Goal: Task Accomplishment & Management: Use online tool/utility

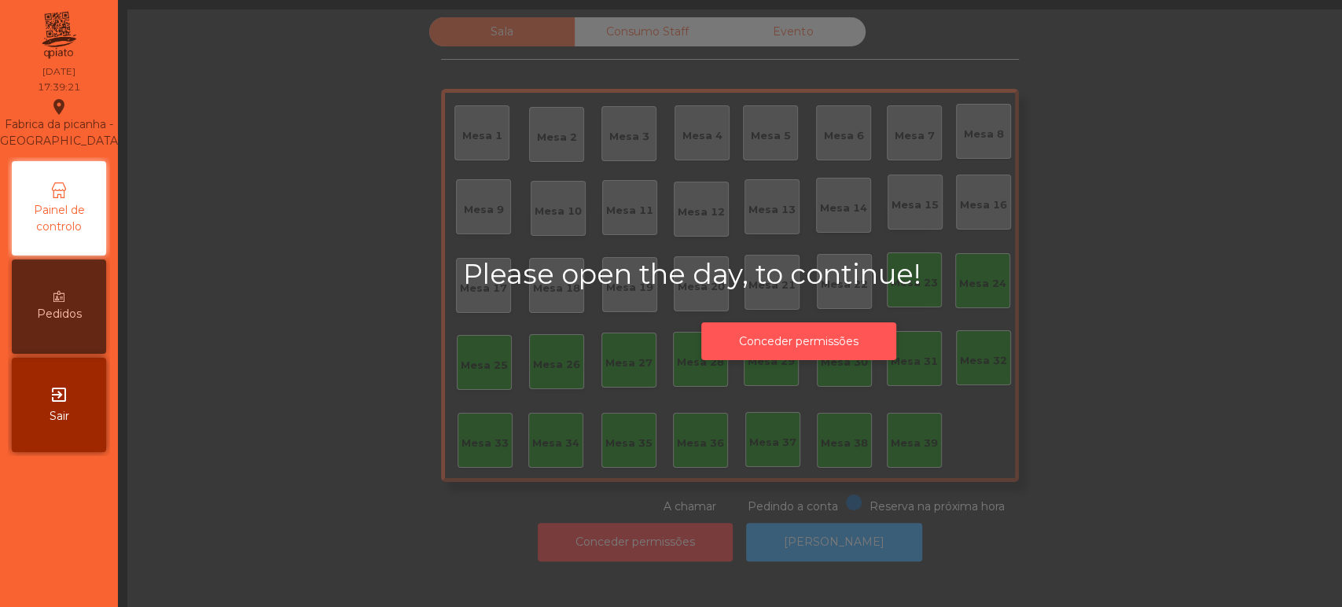
click at [770, 340] on button "Conceder permissões" at bounding box center [798, 341] width 195 height 39
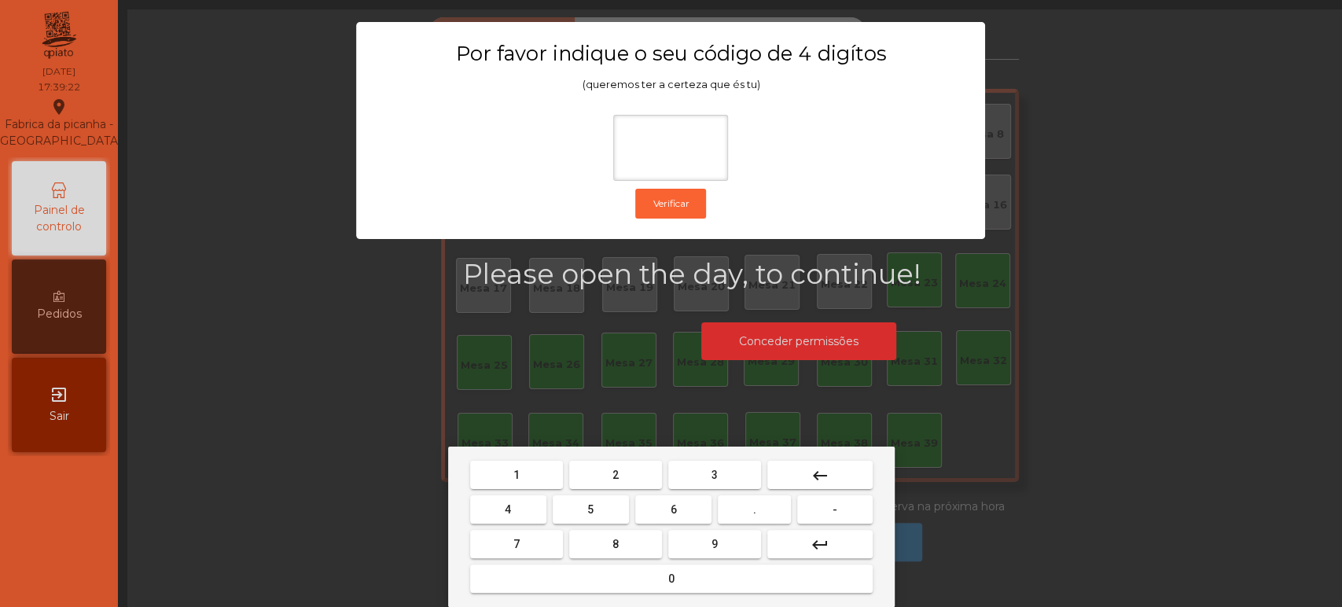
click at [538, 471] on button "1" at bounding box center [516, 475] width 93 height 28
click at [713, 470] on span "3" at bounding box center [714, 474] width 6 height 13
click at [590, 509] on span "5" at bounding box center [590, 509] width 6 height 13
click at [670, 579] on span "0" at bounding box center [671, 578] width 6 height 13
type input "****"
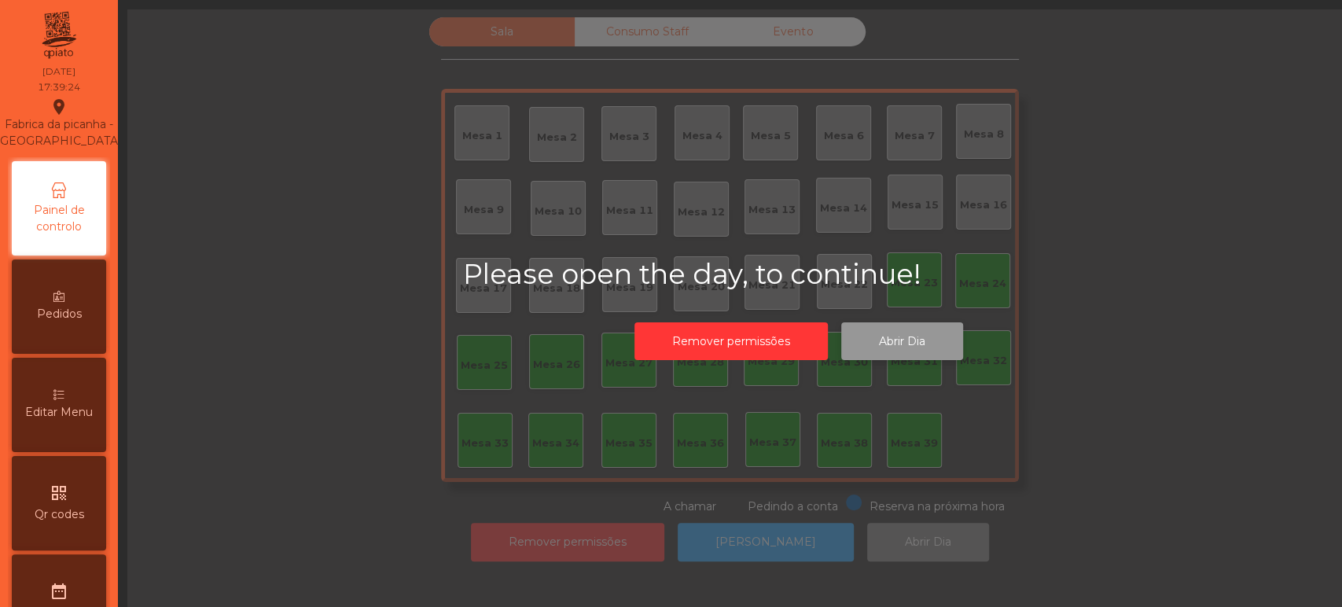
click at [904, 340] on button "Abrir Dia" at bounding box center [902, 341] width 122 height 39
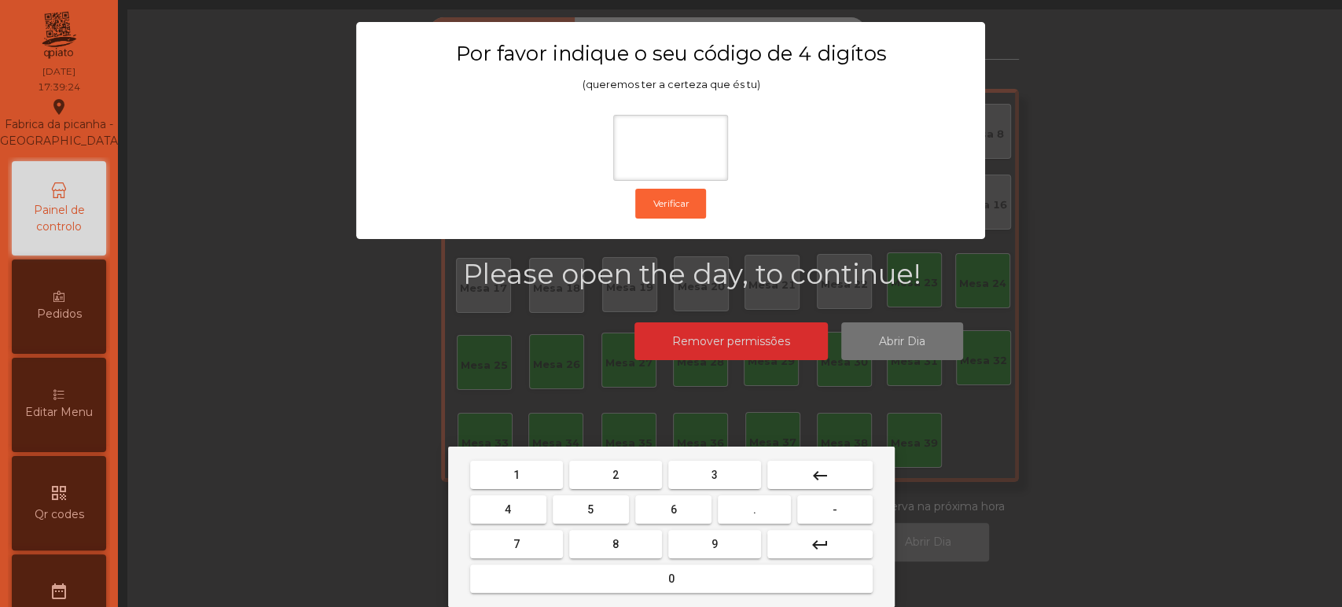
click at [531, 464] on button "1" at bounding box center [516, 475] width 93 height 28
click at [711, 471] on span "3" at bounding box center [714, 474] width 6 height 13
click at [590, 509] on span "5" at bounding box center [590, 509] width 6 height 13
click at [670, 579] on span "0" at bounding box center [671, 578] width 6 height 13
type input "****"
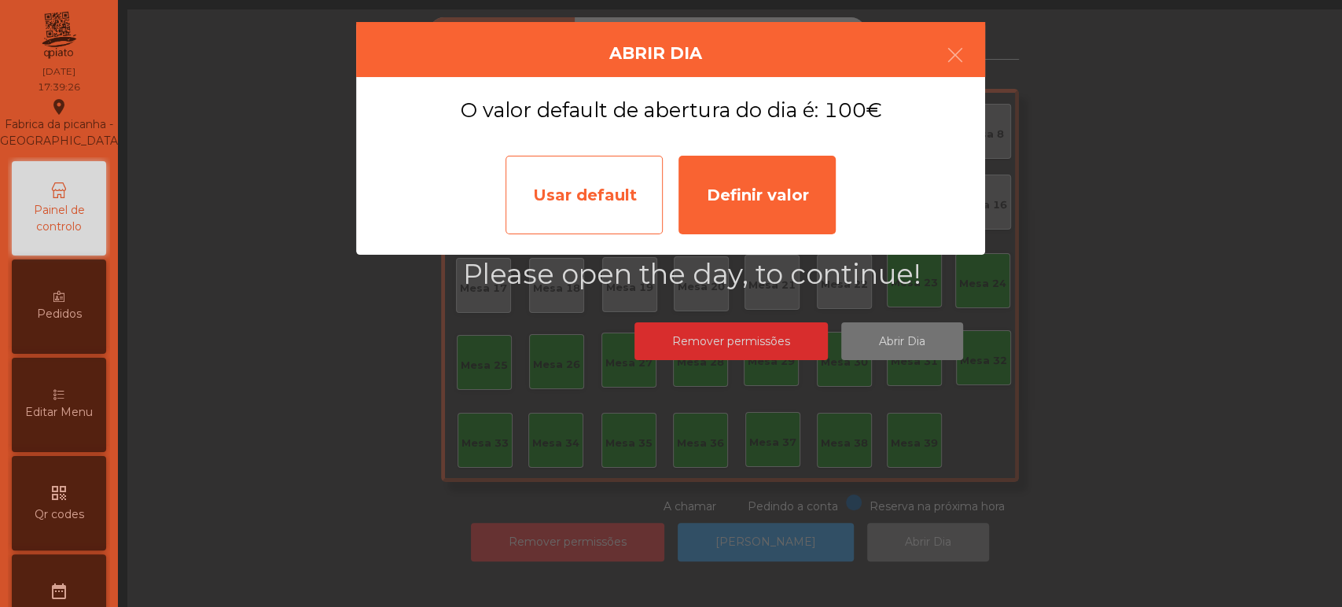
click at [579, 194] on div "Usar default" at bounding box center [583, 195] width 157 height 79
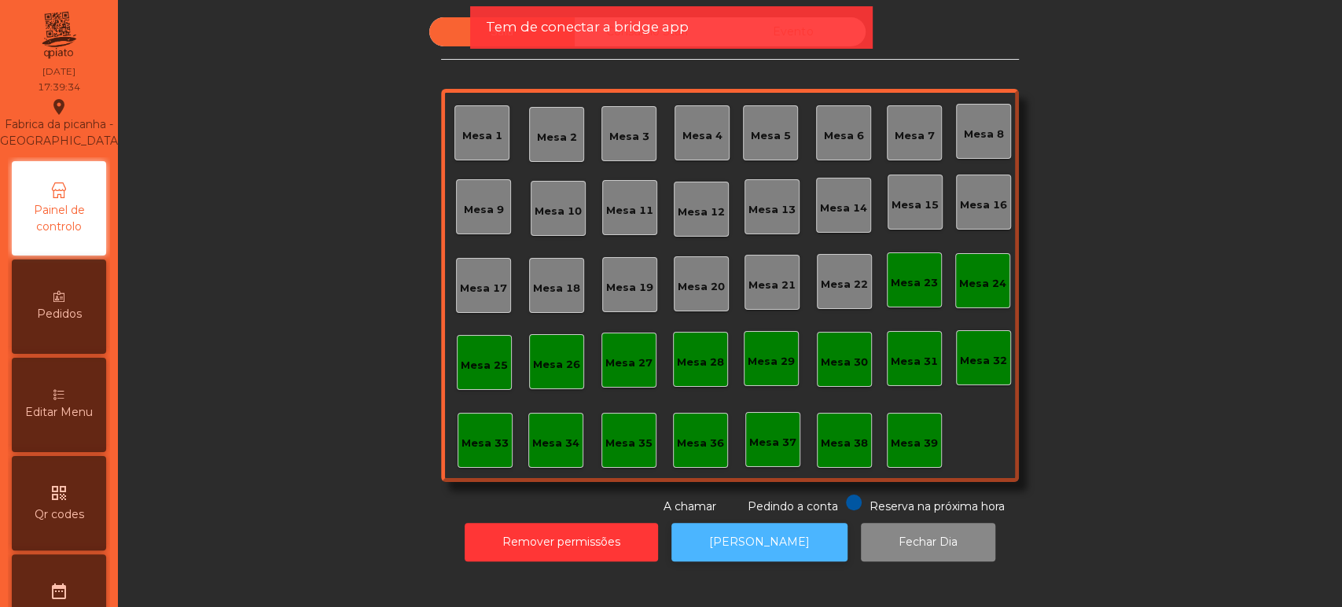
click at [769, 560] on button "[PERSON_NAME]" at bounding box center [759, 542] width 176 height 39
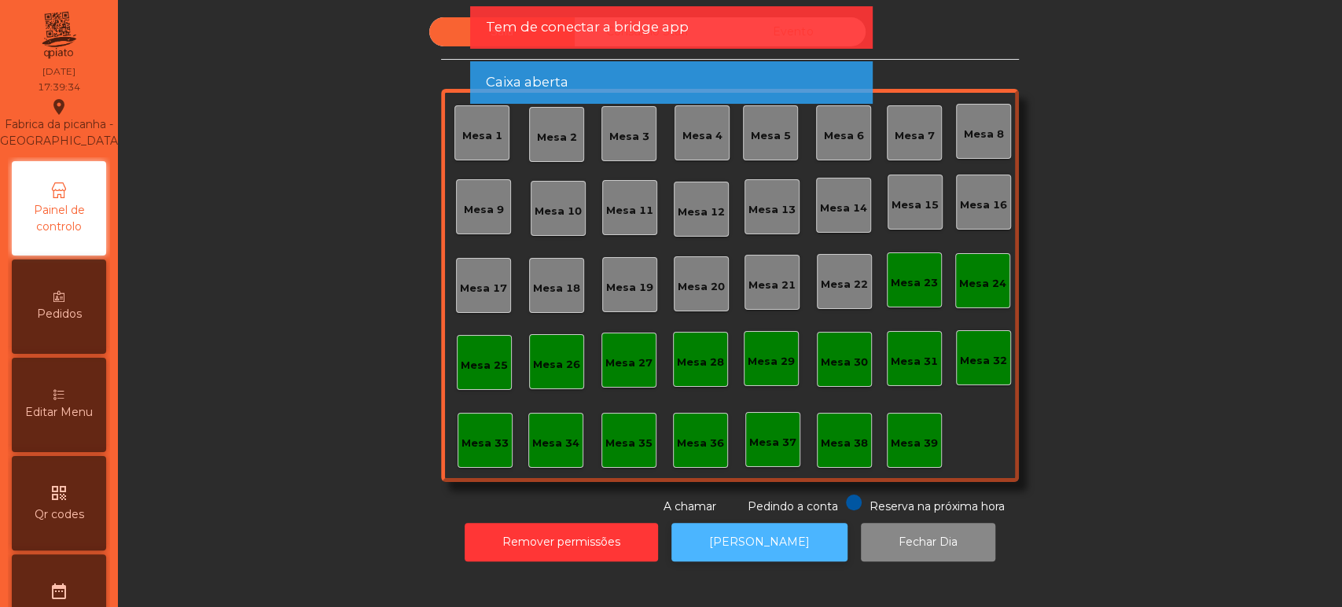
click at [773, 537] on button "[PERSON_NAME]" at bounding box center [759, 542] width 176 height 39
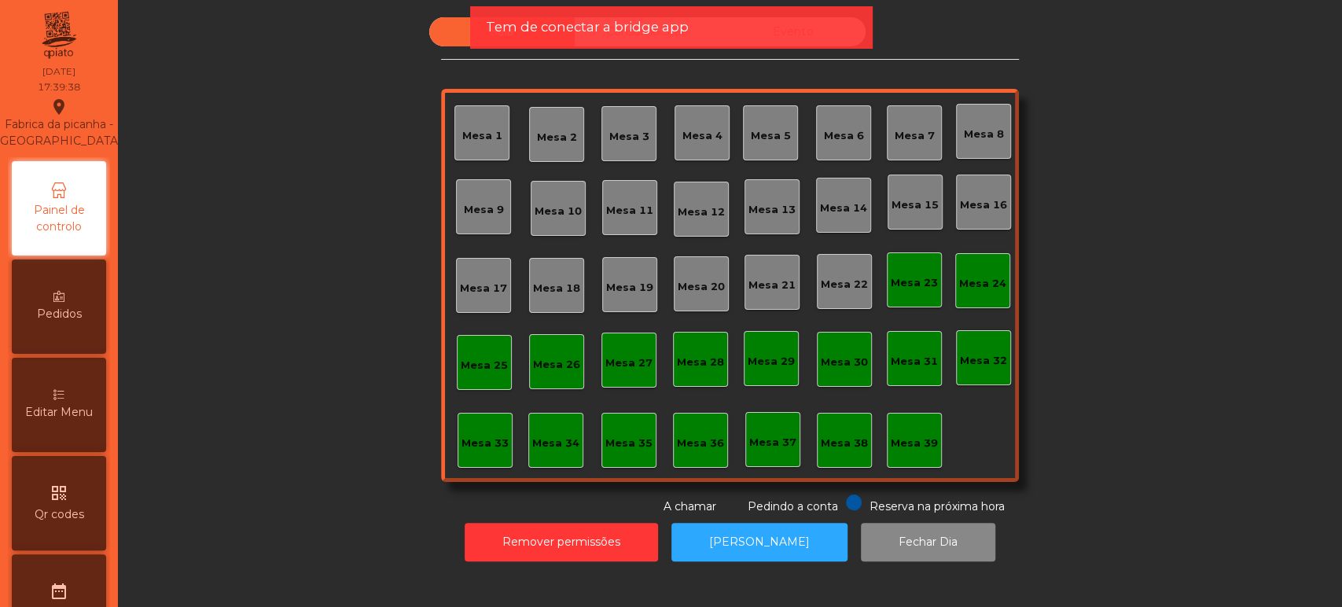
click at [685, 446] on div "Mesa 36" at bounding box center [700, 443] width 47 height 16
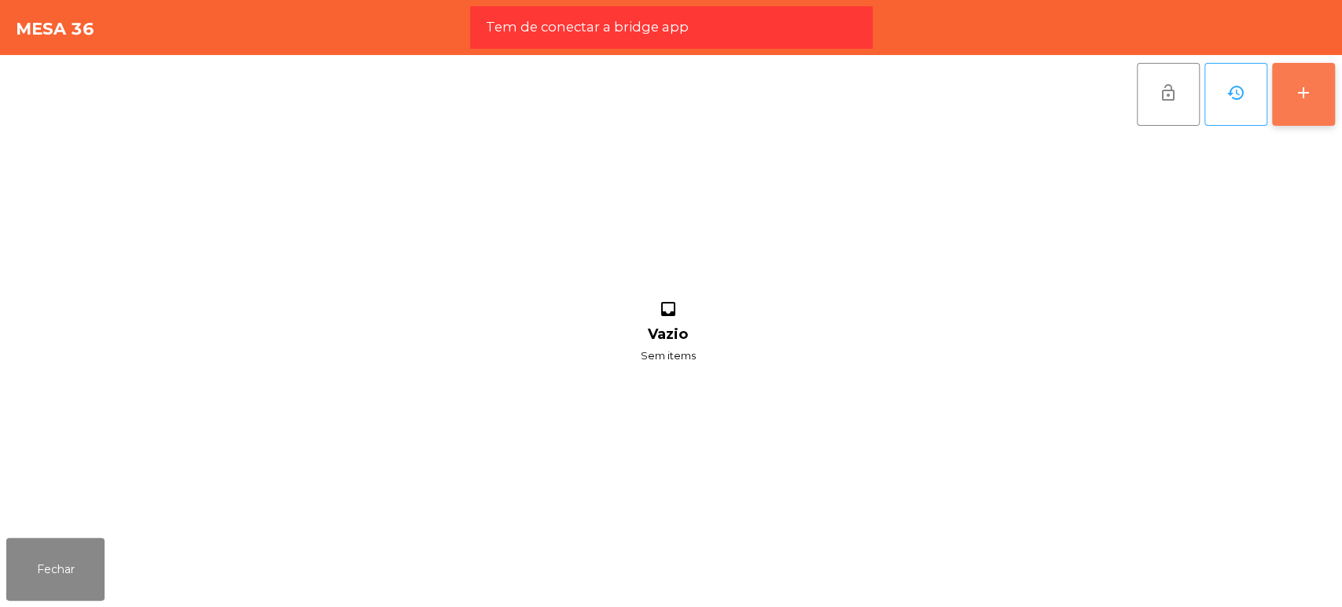
click at [1298, 85] on div "add" at bounding box center [1303, 92] width 19 height 19
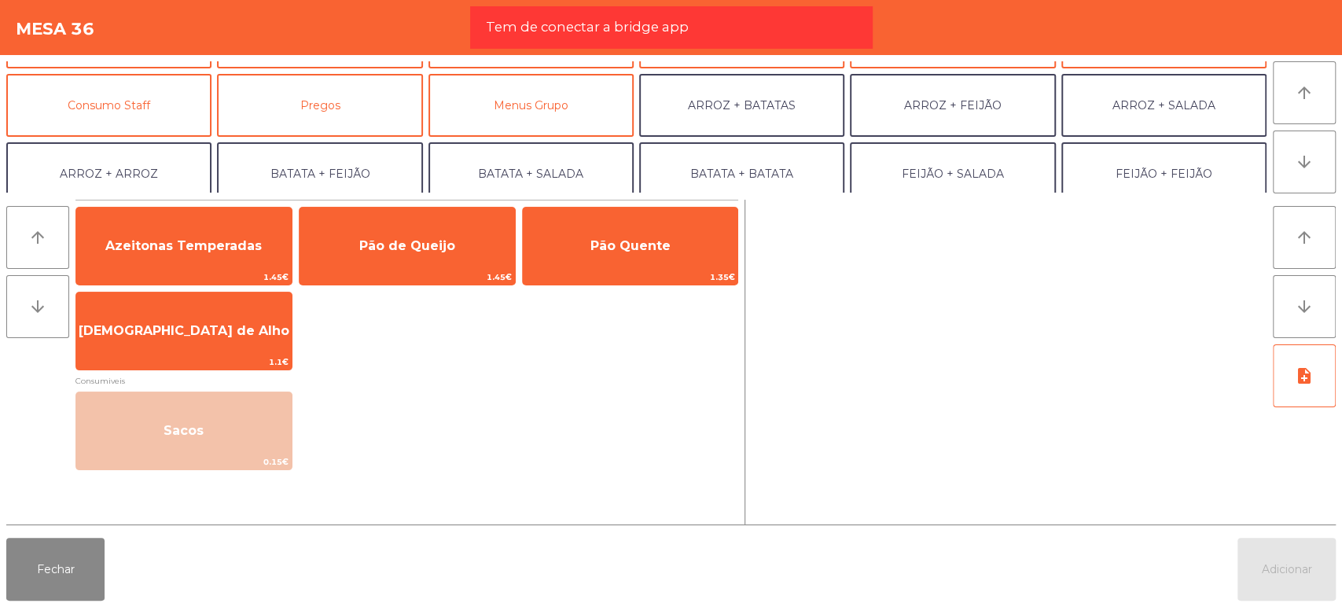
scroll to position [127, 0]
click at [137, 85] on button "Consumo Staff" at bounding box center [108, 103] width 205 height 63
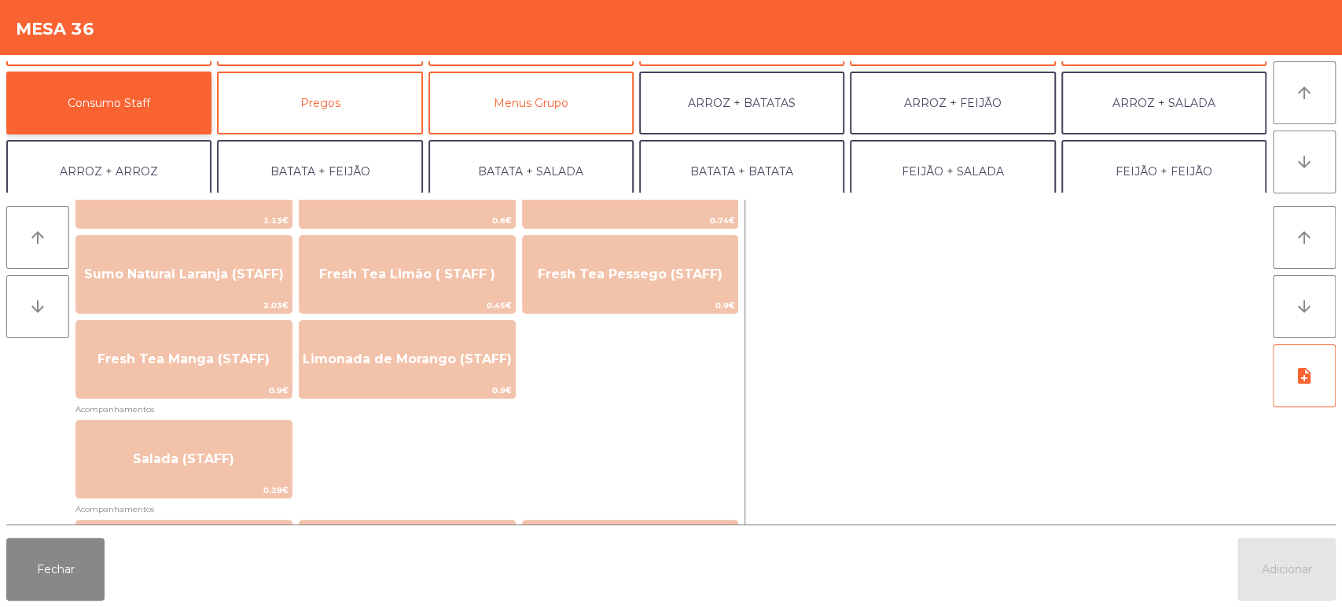
scroll to position [428, 0]
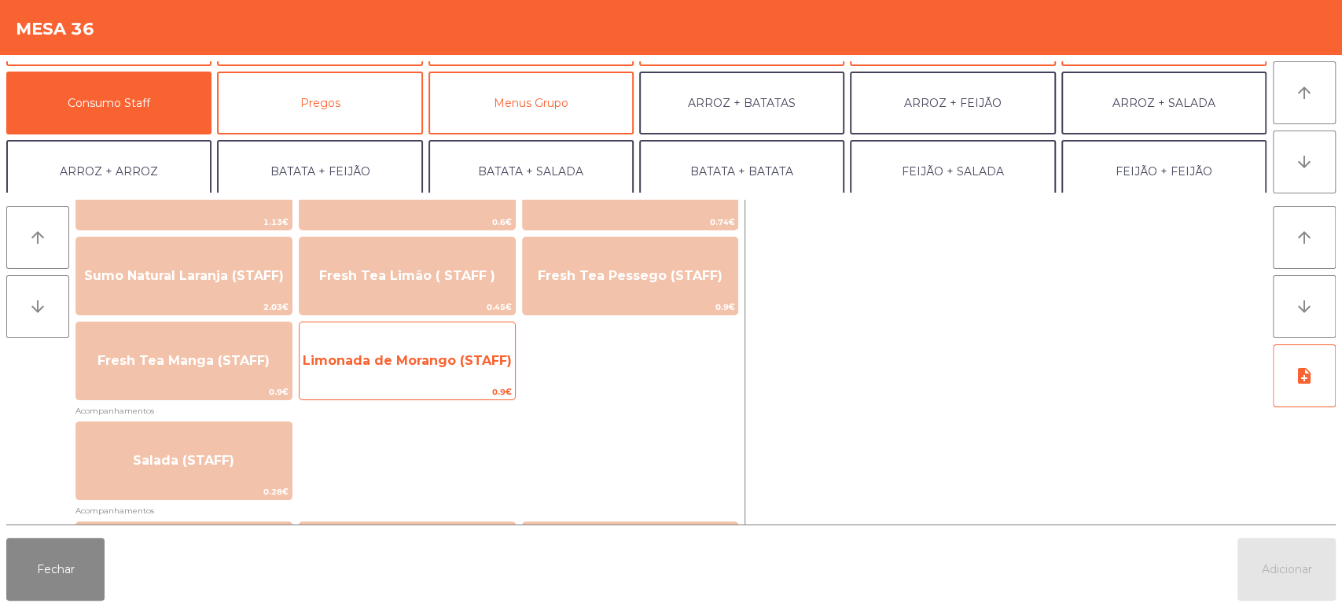
click at [461, 384] on span "0.9€" at bounding box center [406, 391] width 215 height 15
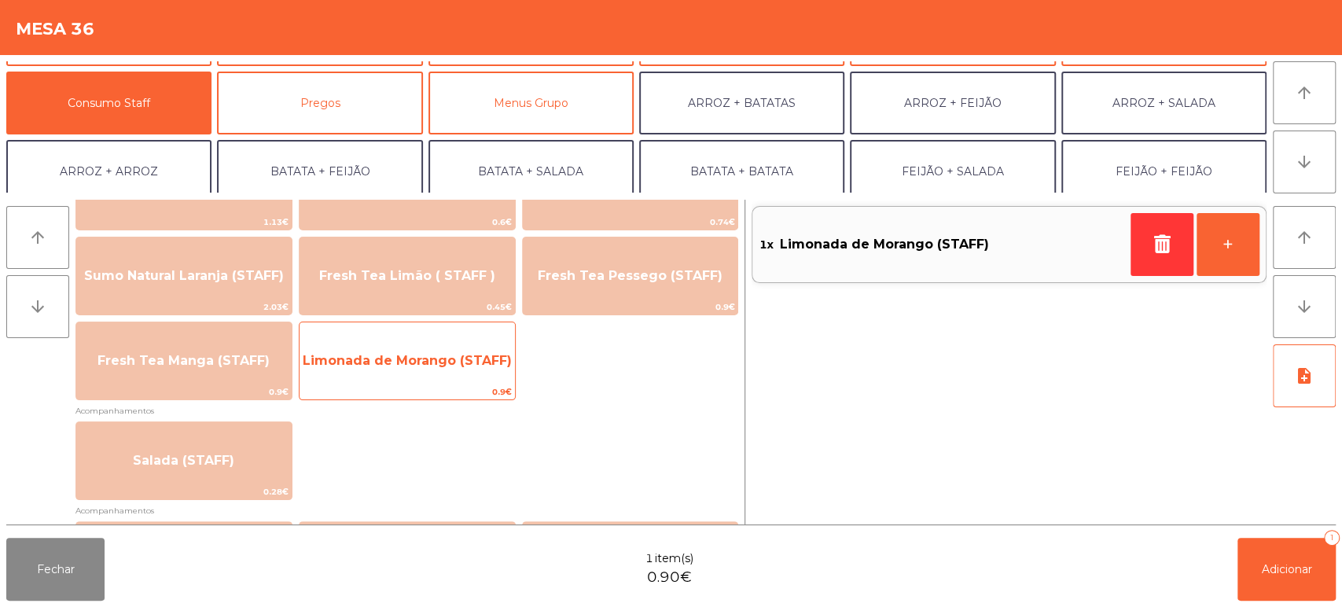
click at [472, 365] on span "Limonada de Morango (STAFF)" at bounding box center [407, 360] width 209 height 15
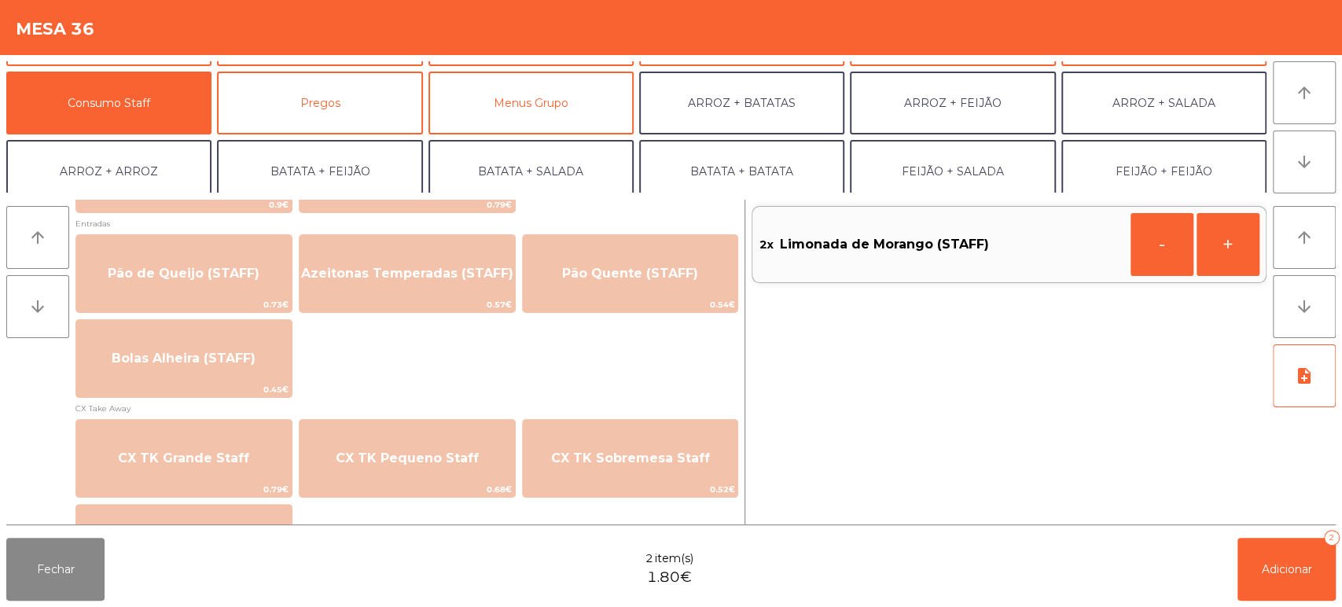
scroll to position [1258, 0]
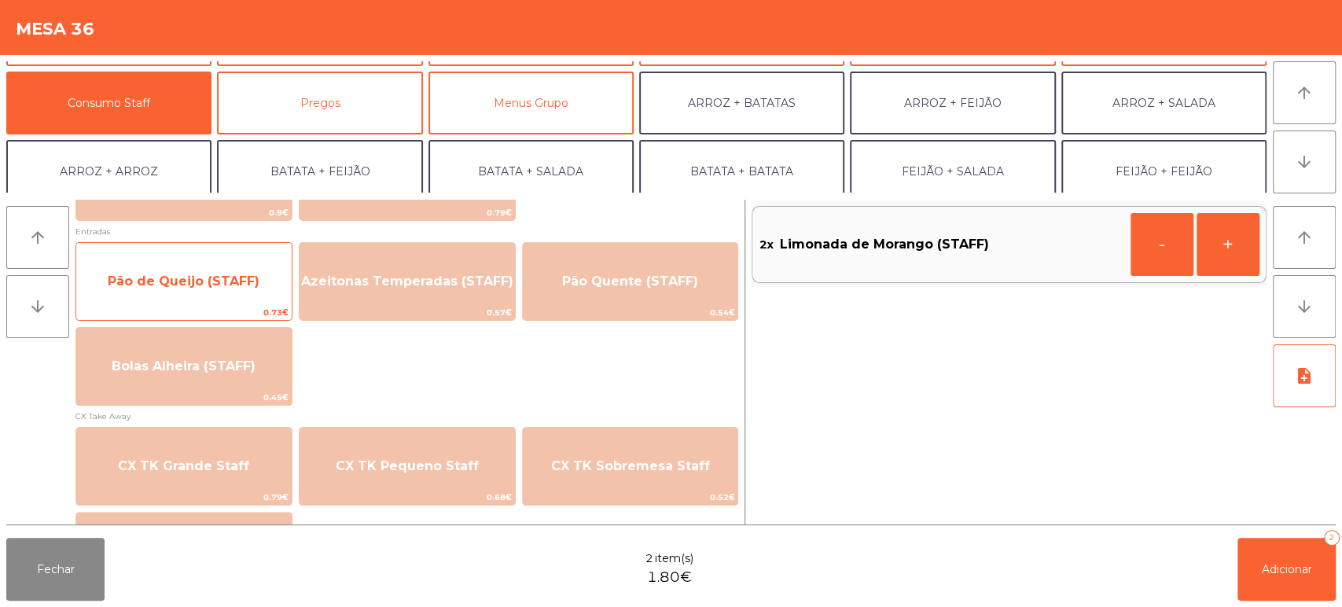
click at [204, 267] on span "Pão de Queijo (STAFF)" at bounding box center [183, 281] width 215 height 42
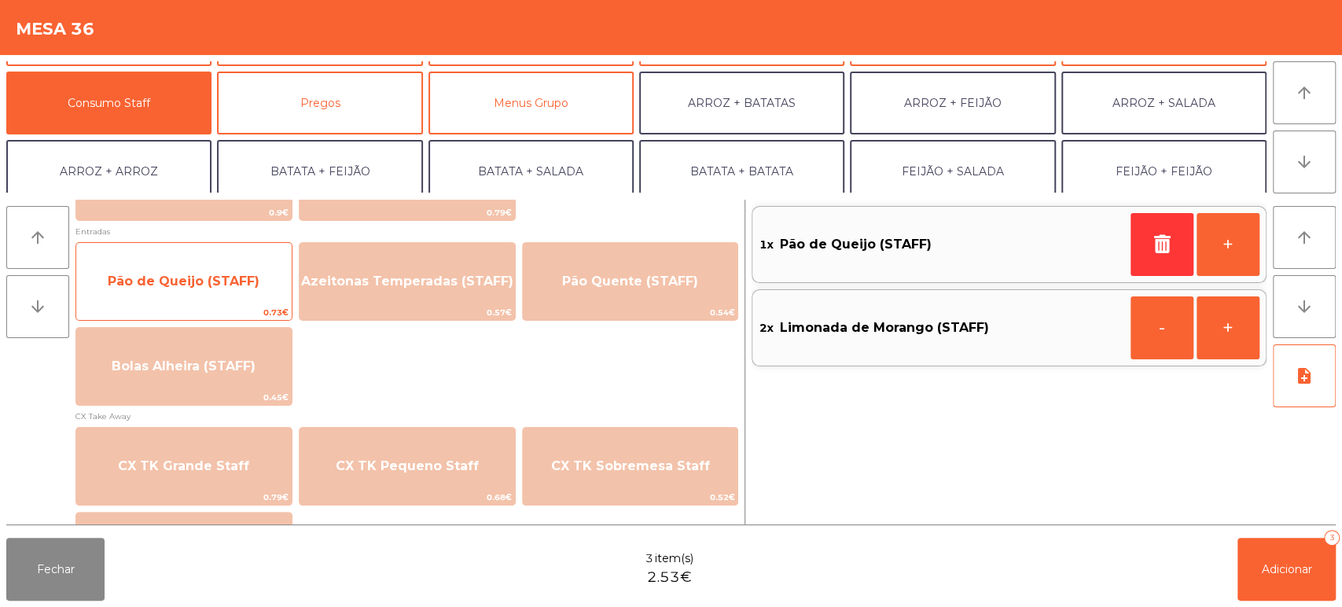
click at [204, 274] on span "Pão de Queijo (STAFF)" at bounding box center [184, 281] width 152 height 15
click at [204, 278] on span "Pão de Queijo (STAFF)" at bounding box center [184, 281] width 152 height 15
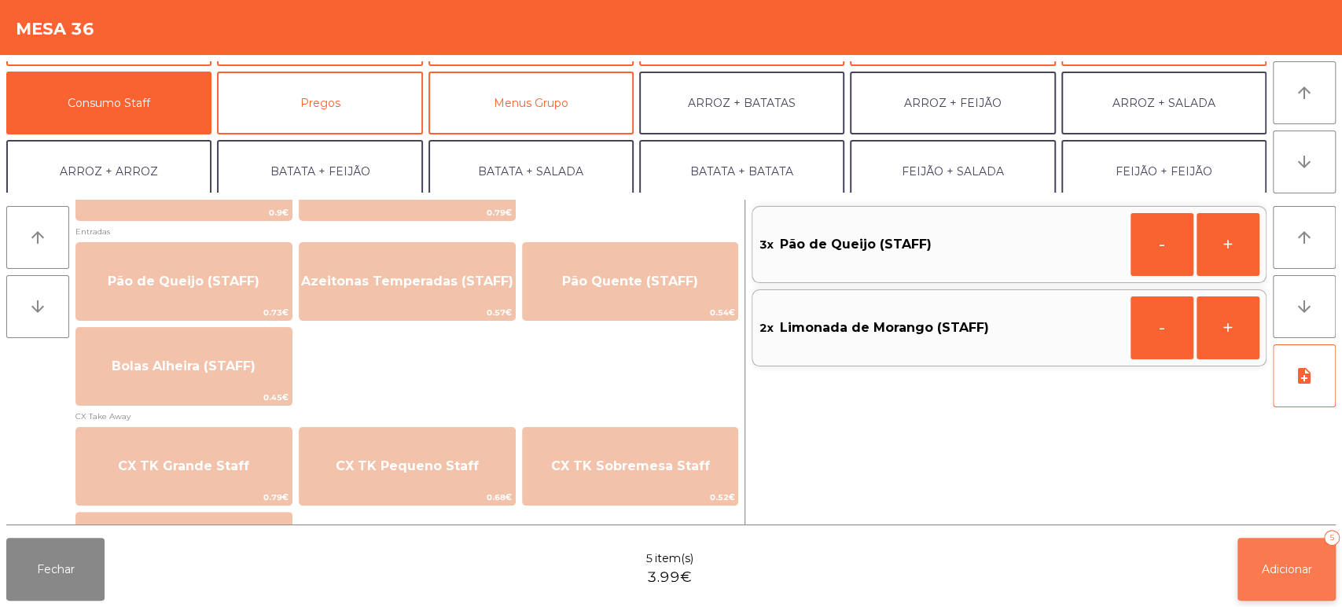
click at [1257, 561] on button "Adicionar 5" at bounding box center [1286, 569] width 98 height 63
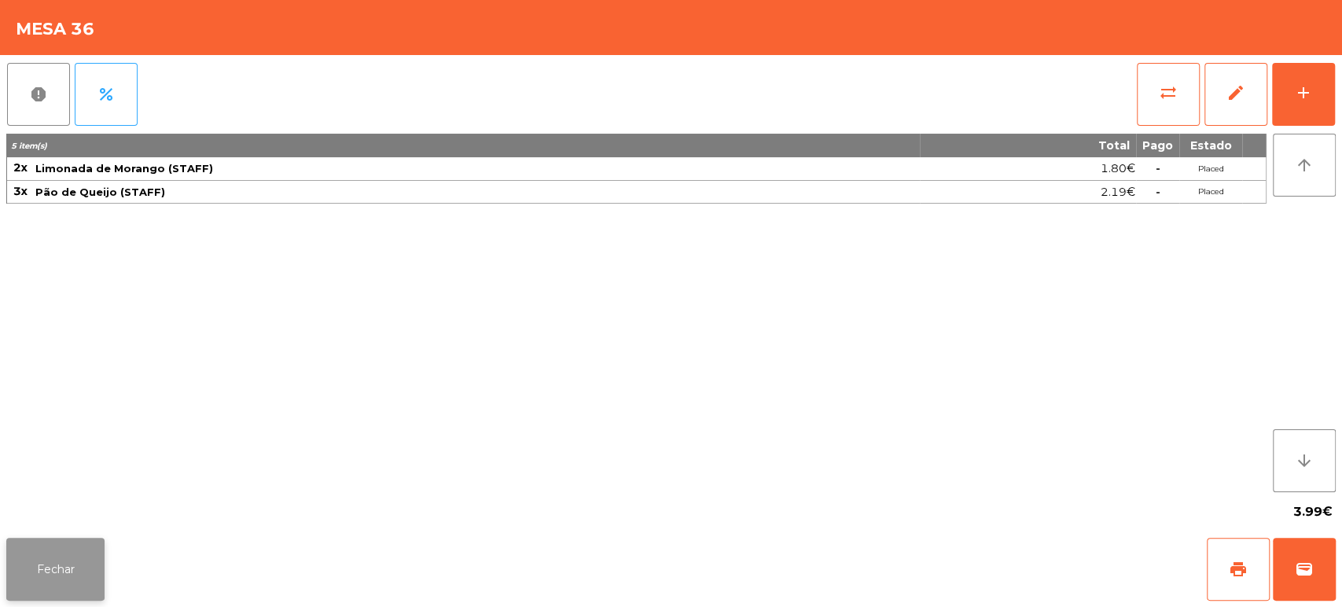
click at [75, 556] on button "Fechar" at bounding box center [55, 569] width 98 height 63
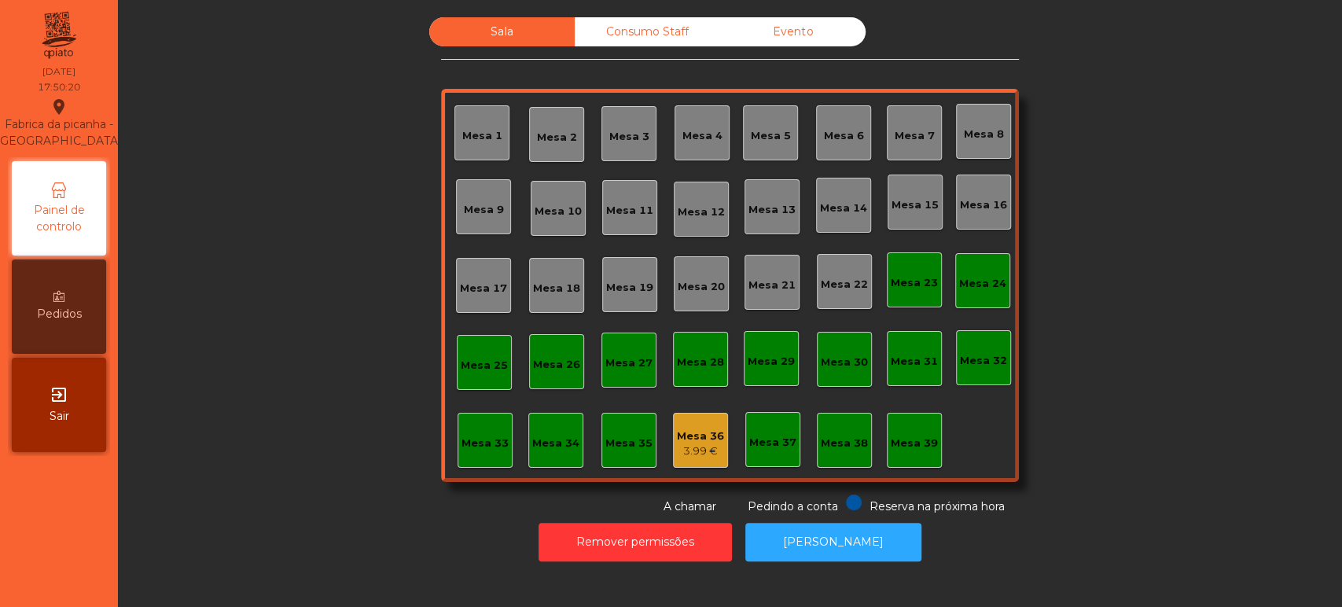
click at [1240, 316] on div "Sala Consumo Staff Evento Mesa 1 [GEOGRAPHIC_DATA] 3 Mesa 4 Mesa 5 [GEOGRAPHIC_…" at bounding box center [729, 266] width 1181 height 498
click at [1220, 438] on div "Sala Consumo Staff Evento Mesa 1 [GEOGRAPHIC_DATA] 3 Mesa 4 Mesa 5 [GEOGRAPHIC_…" at bounding box center [729, 266] width 1181 height 498
